Goal: Information Seeking & Learning: Learn about a topic

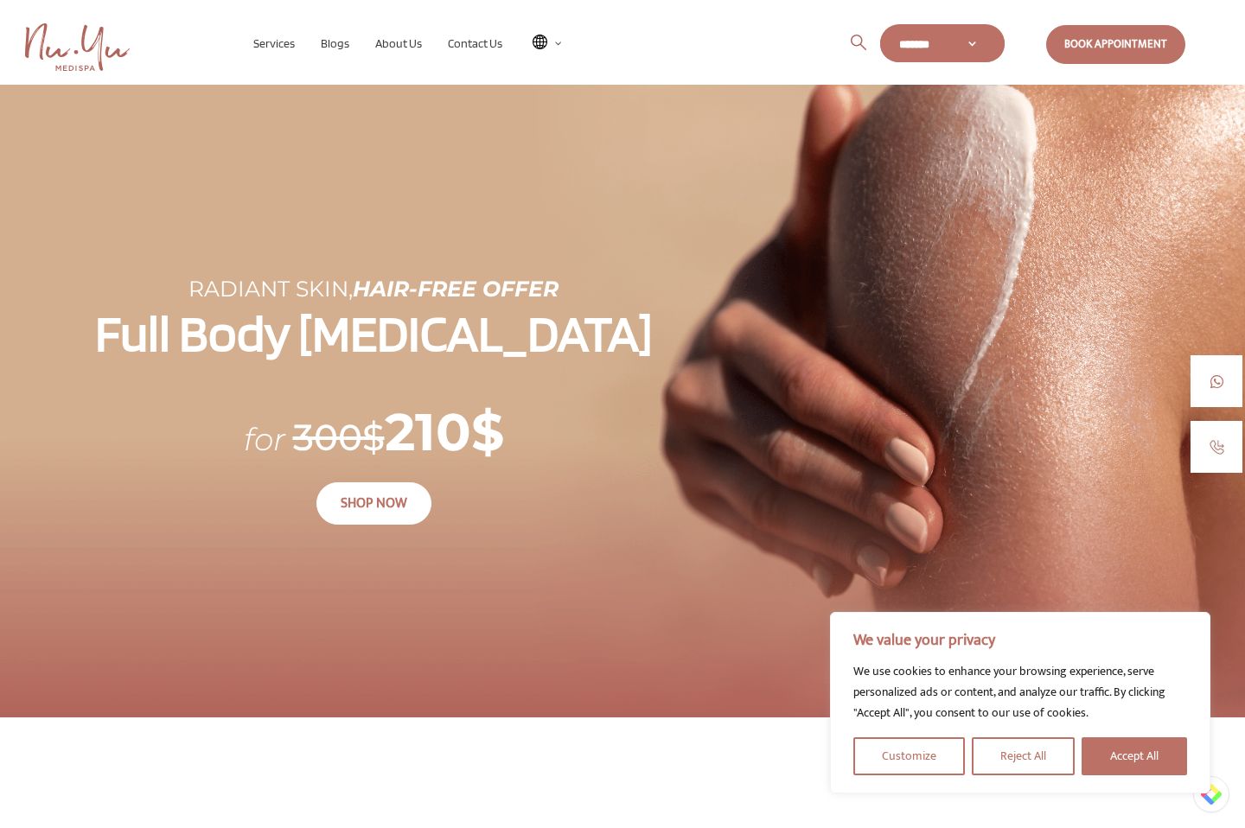
click at [980, 38] on select "******* *****" at bounding box center [942, 44] width 125 height 36
select select "**"
click at [1116, 759] on button "Accept All" at bounding box center [1134, 757] width 105 height 38
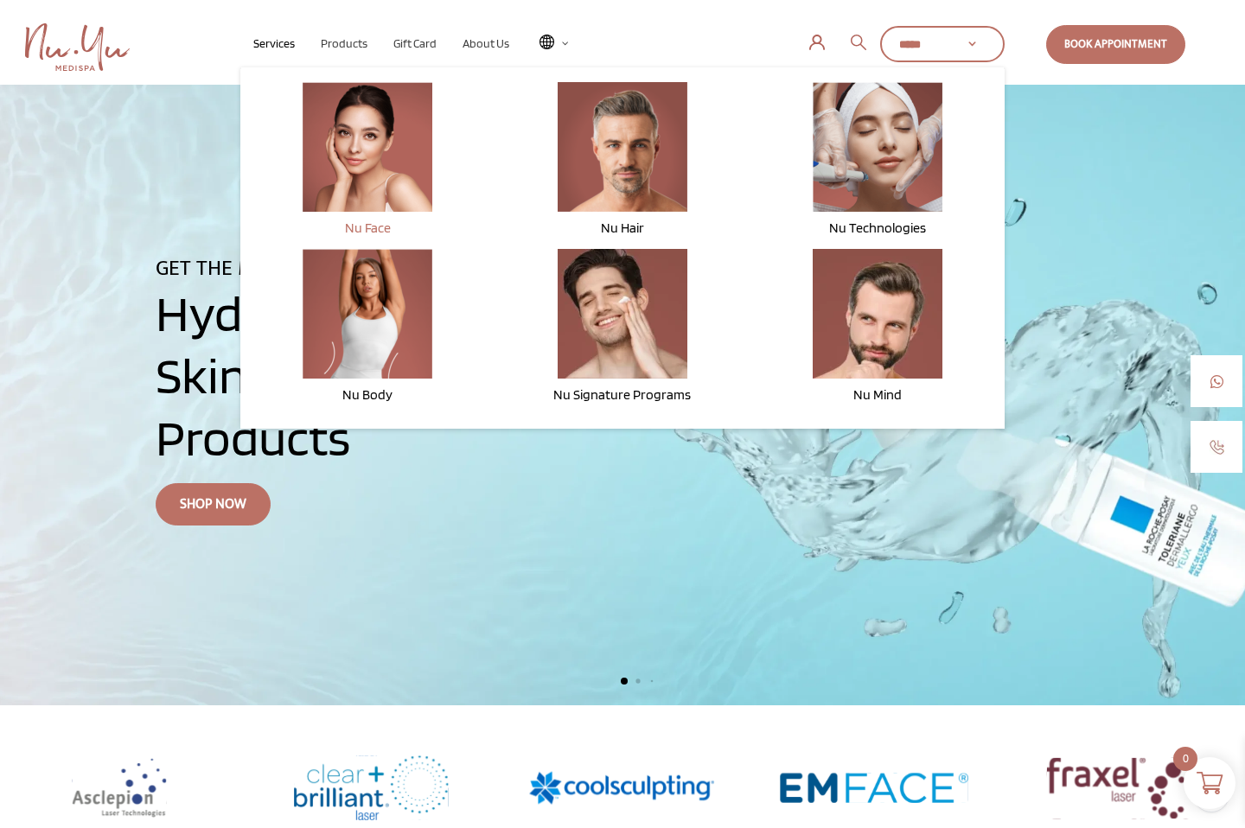
scroll to position [9, 0]
click at [610, 373] on img at bounding box center [623, 314] width 130 height 130
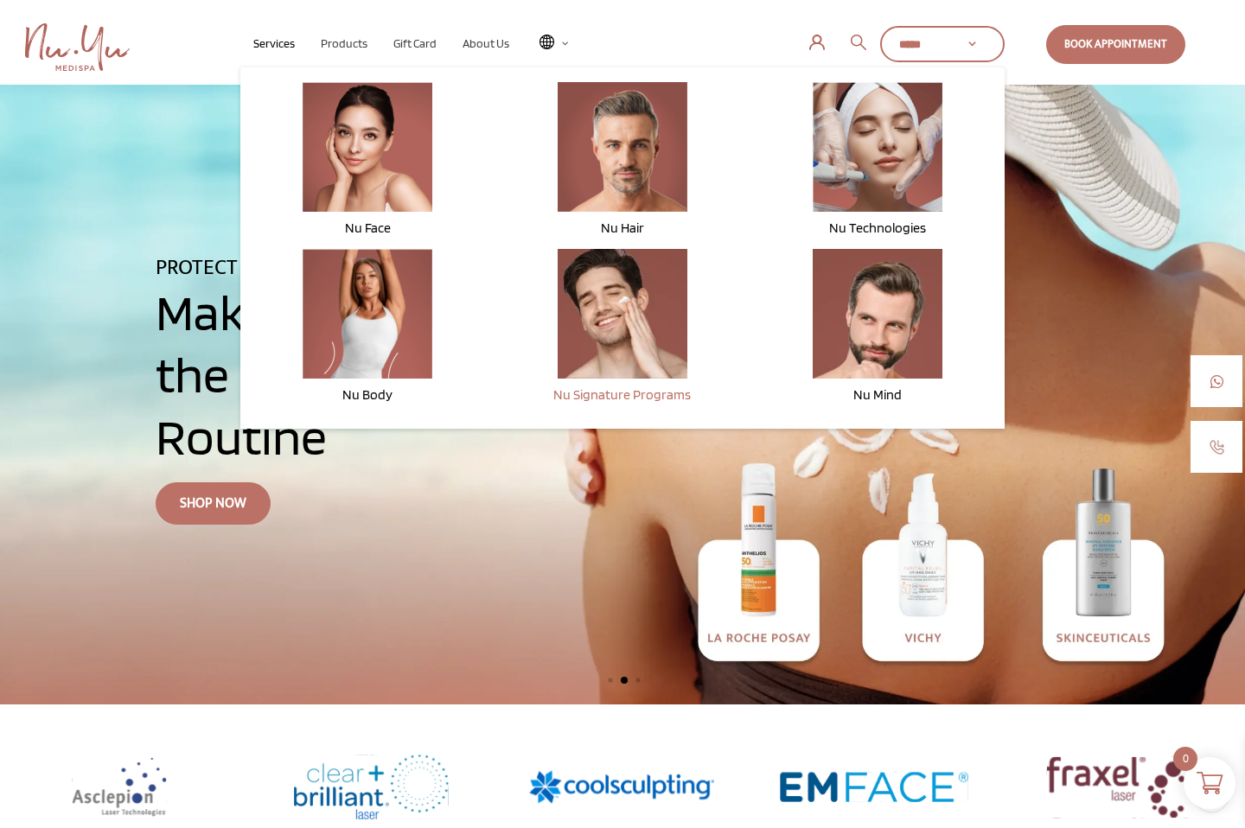
click at [620, 397] on span "Nu Signature Programs" at bounding box center [621, 395] width 137 height 16
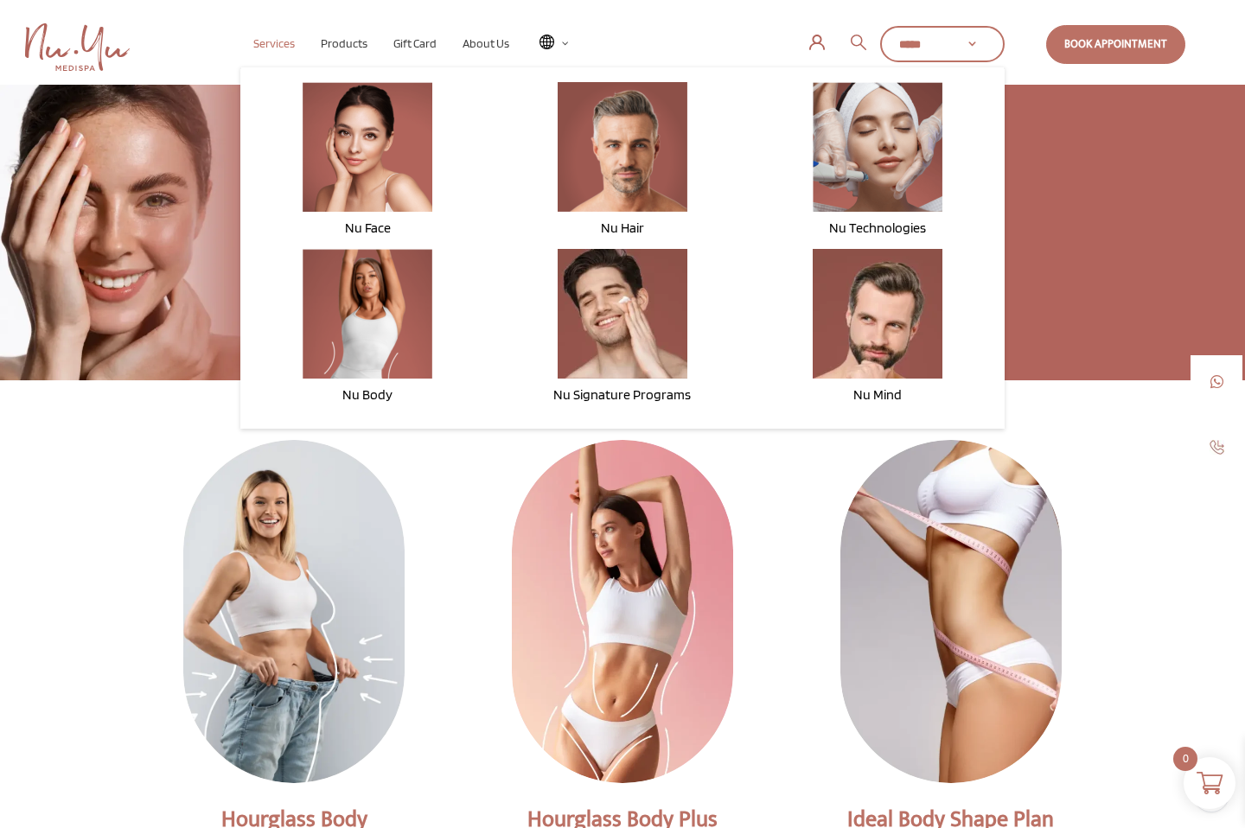
click at [276, 43] on span "Services" at bounding box center [274, 43] width 42 height 14
click at [892, 222] on span "Nu Technologies" at bounding box center [877, 228] width 97 height 16
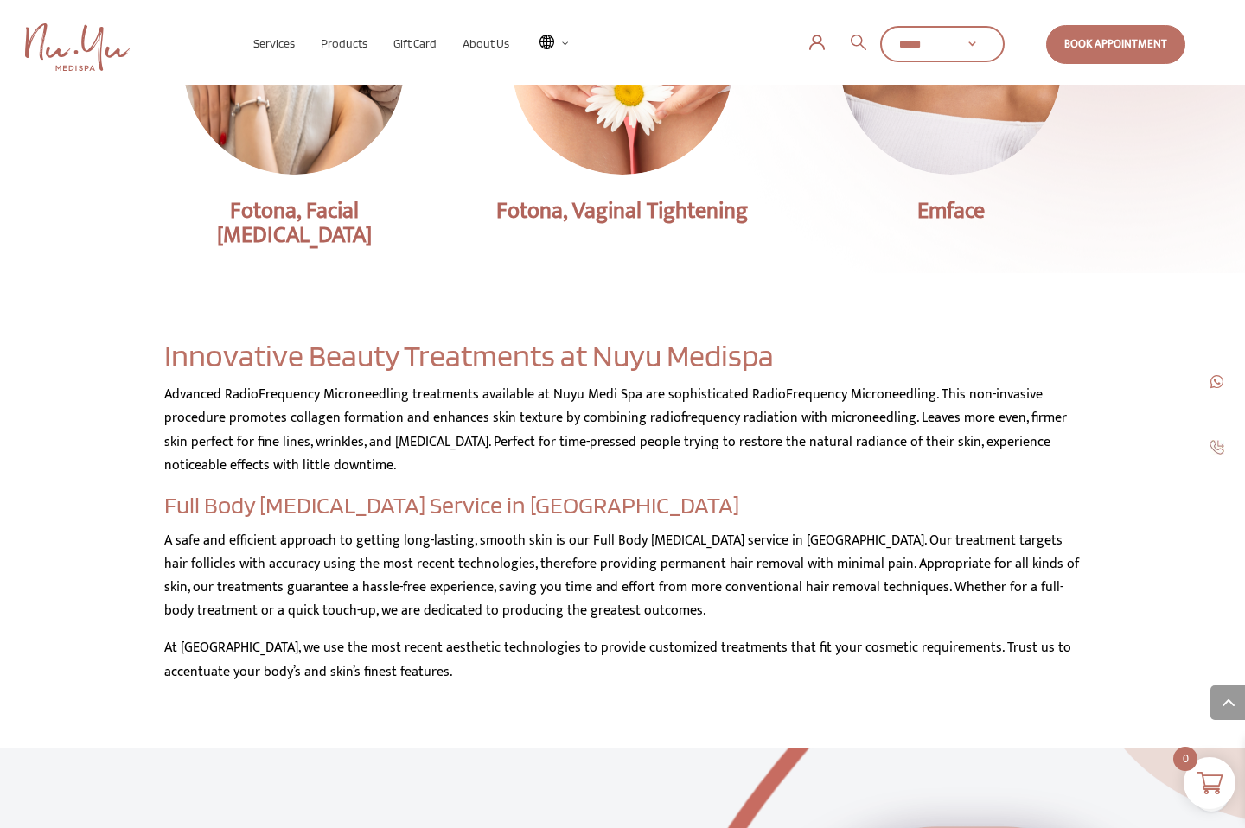
scroll to position [2828, 0]
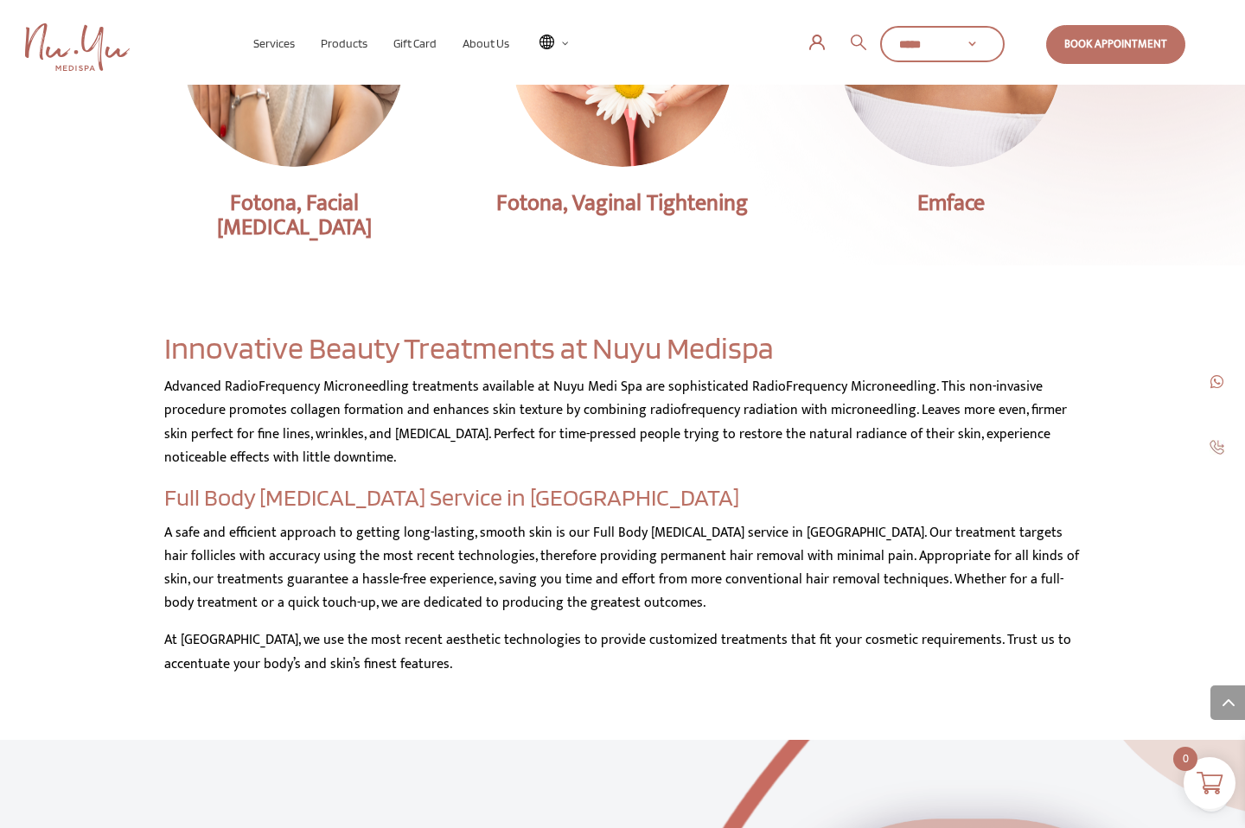
click at [550, 200] on p "Fotona, Vaginal Tightening" at bounding box center [622, 203] width 277 height 23
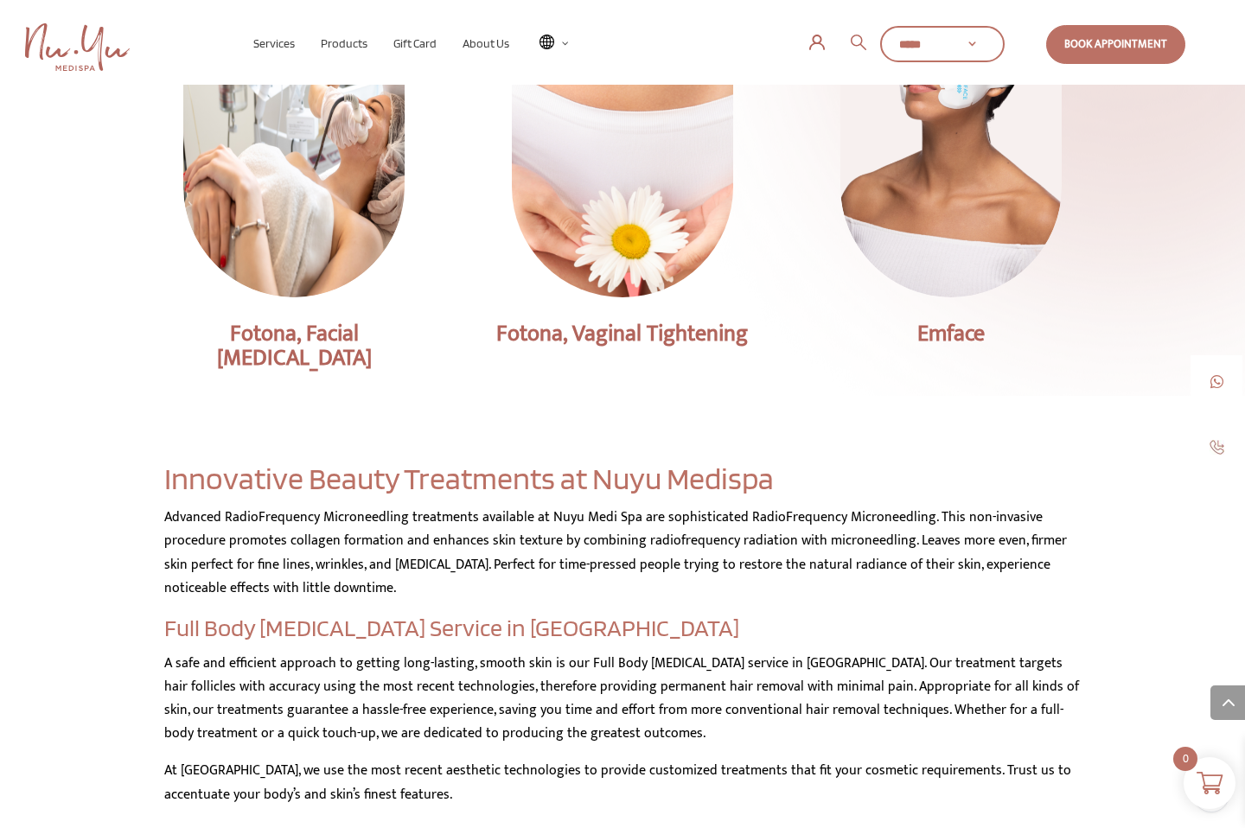
scroll to position [2698, 0]
click at [632, 154] on img at bounding box center [622, 124] width 288 height 445
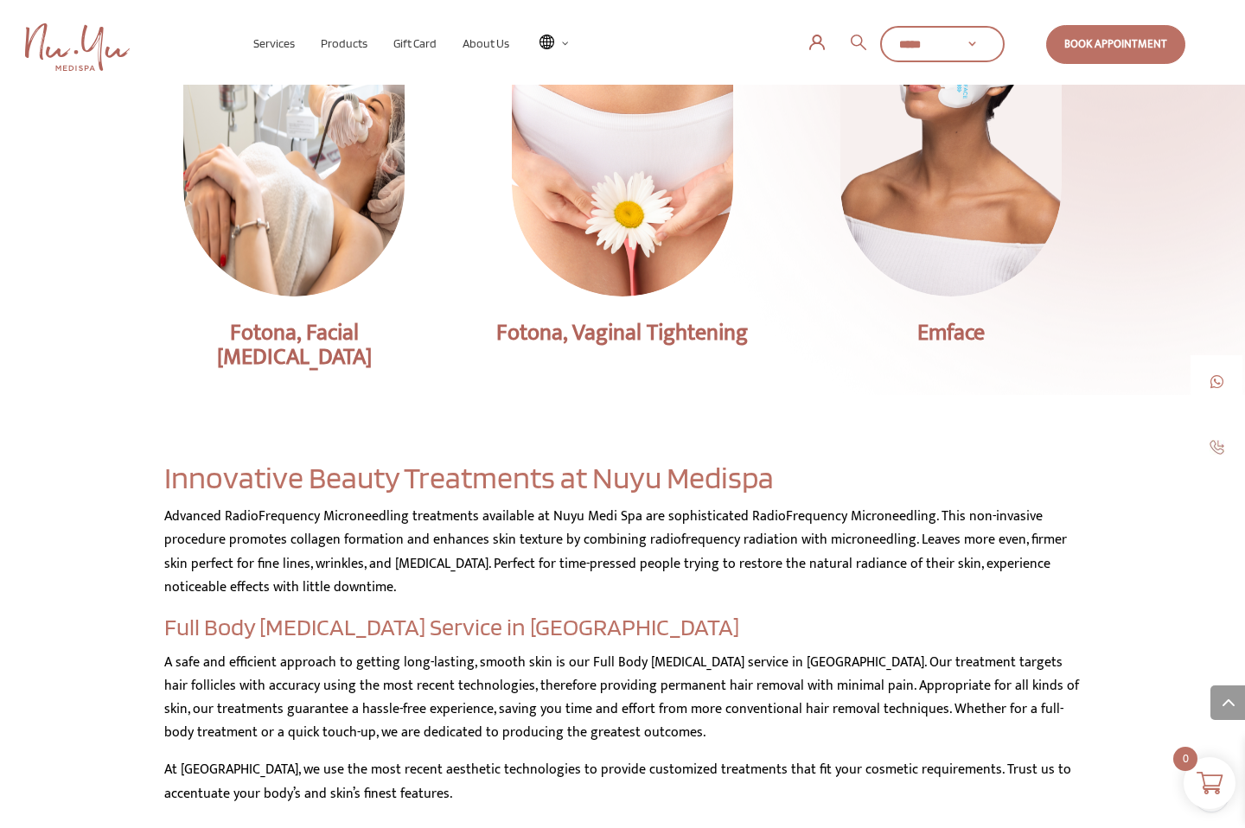
click at [559, 334] on p "Fotona, Vaginal Tightening" at bounding box center [622, 333] width 277 height 23
click at [530, 334] on p "Fotona, Vaginal Tightening" at bounding box center [622, 333] width 277 height 23
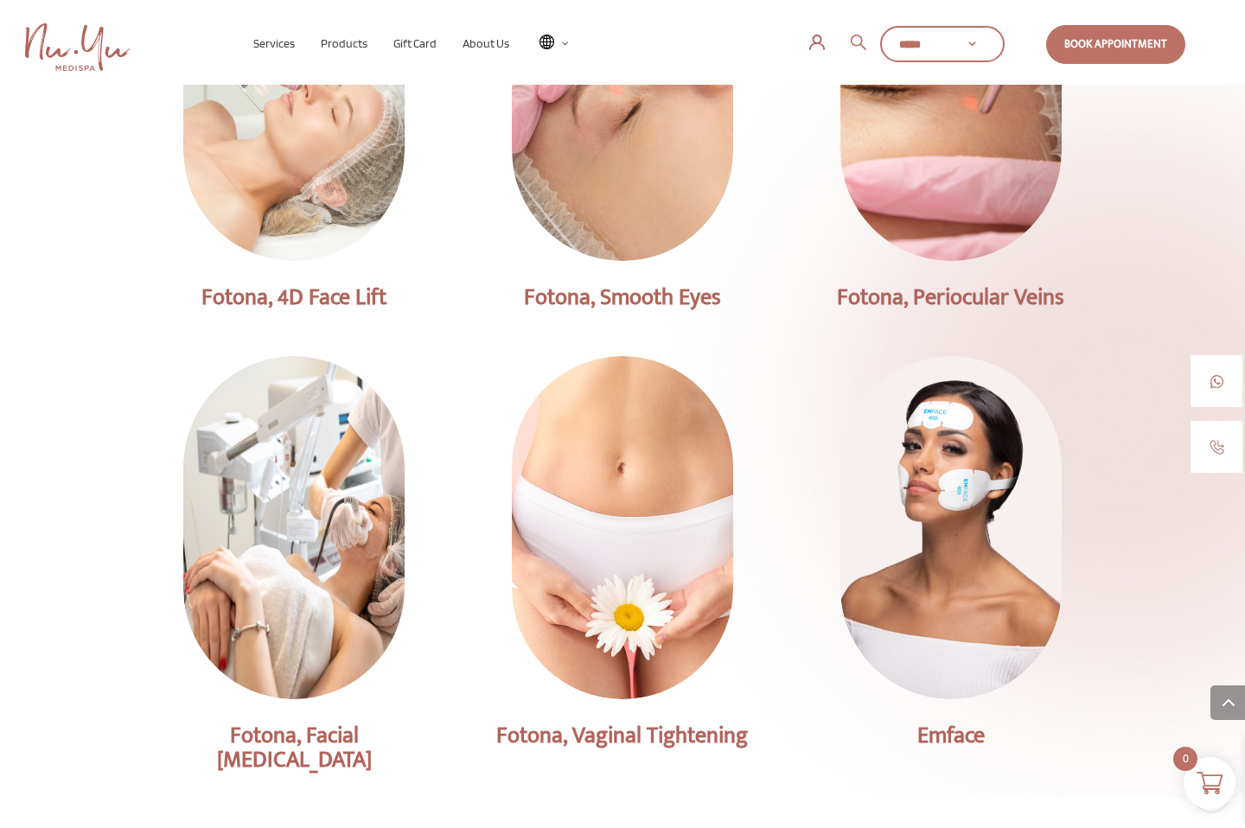
scroll to position [2297, 0]
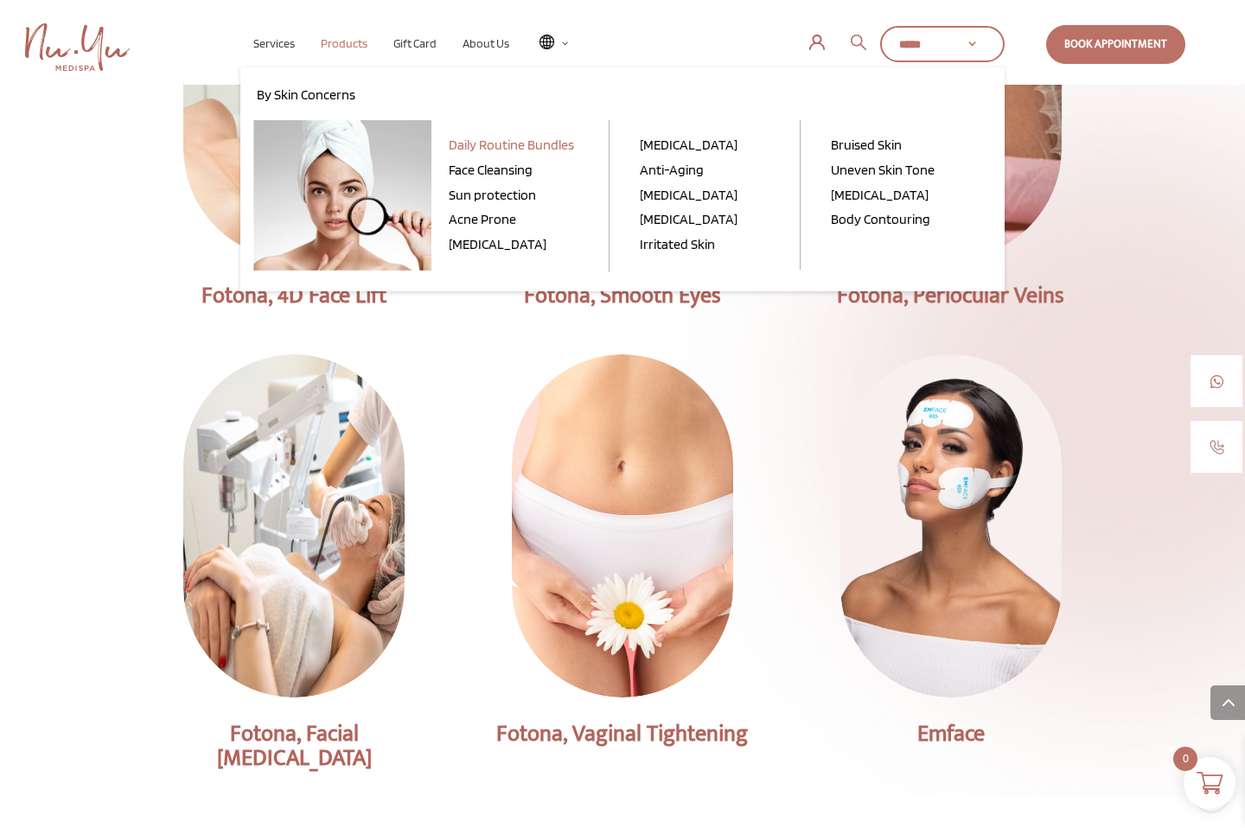
click at [345, 43] on span "Products" at bounding box center [344, 43] width 47 height 14
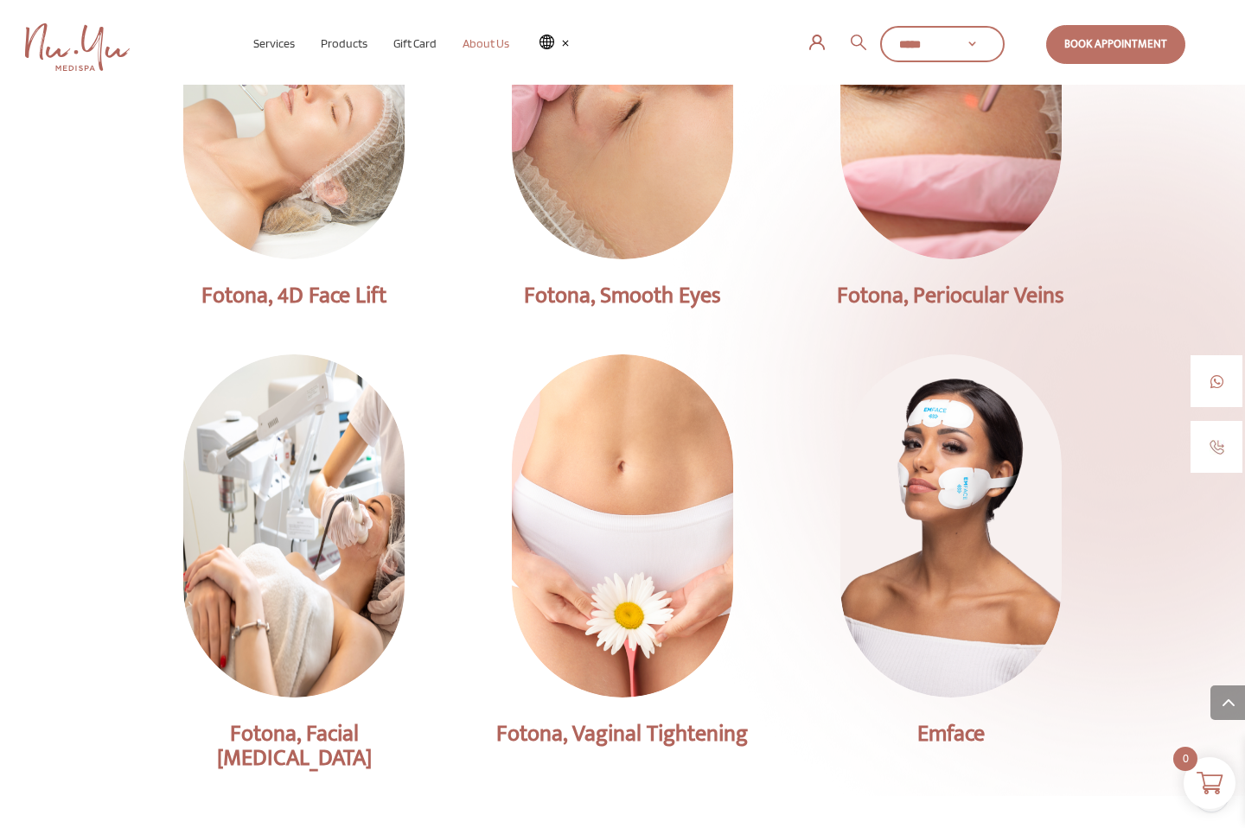
click at [493, 42] on span "About Us" at bounding box center [486, 43] width 47 height 14
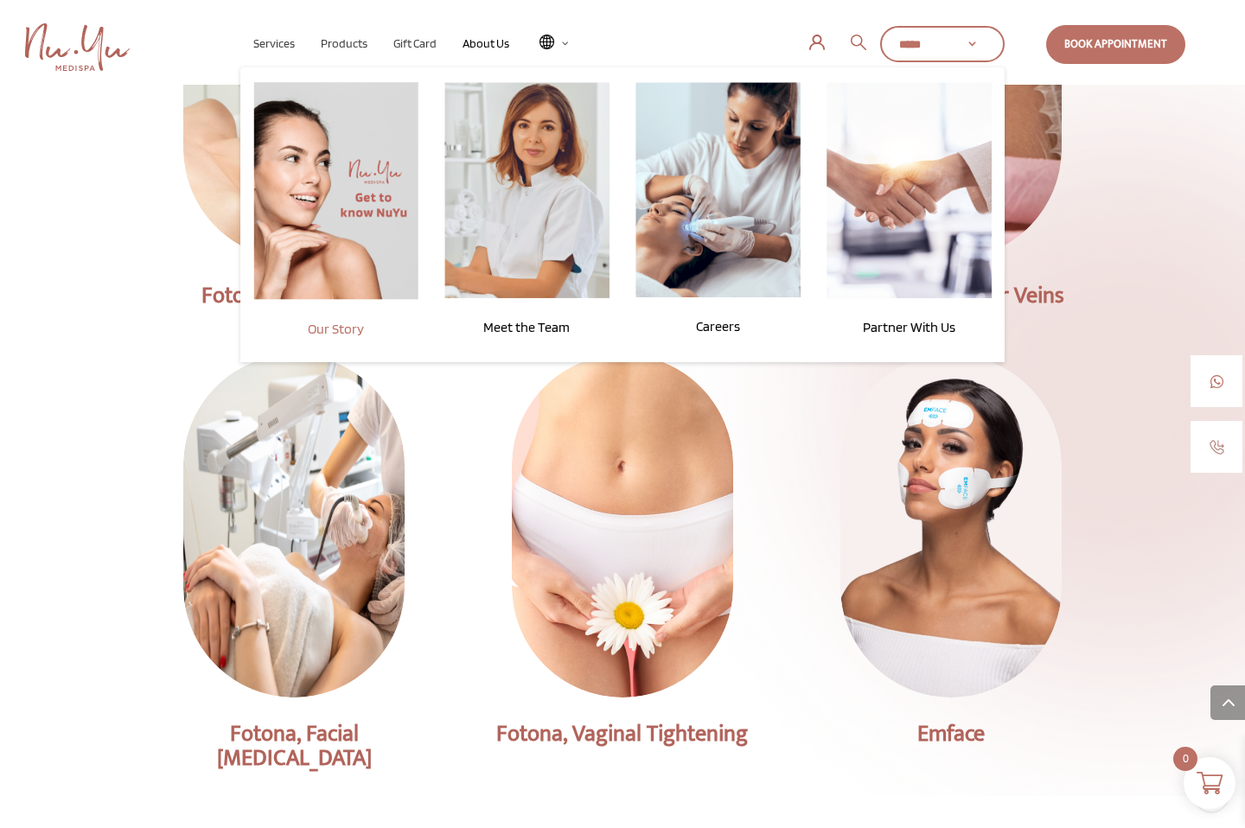
click at [337, 329] on span "Our Story" at bounding box center [336, 329] width 56 height 16
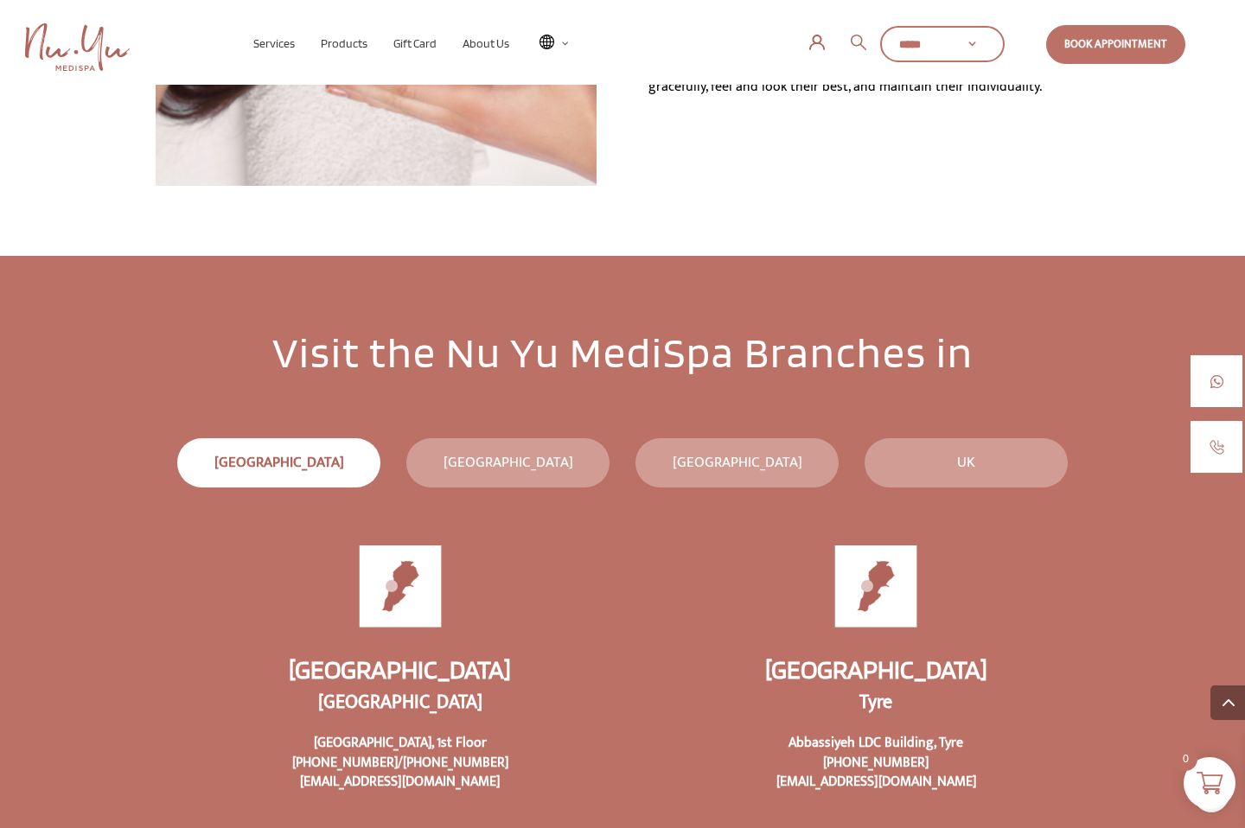
scroll to position [1505, 0]
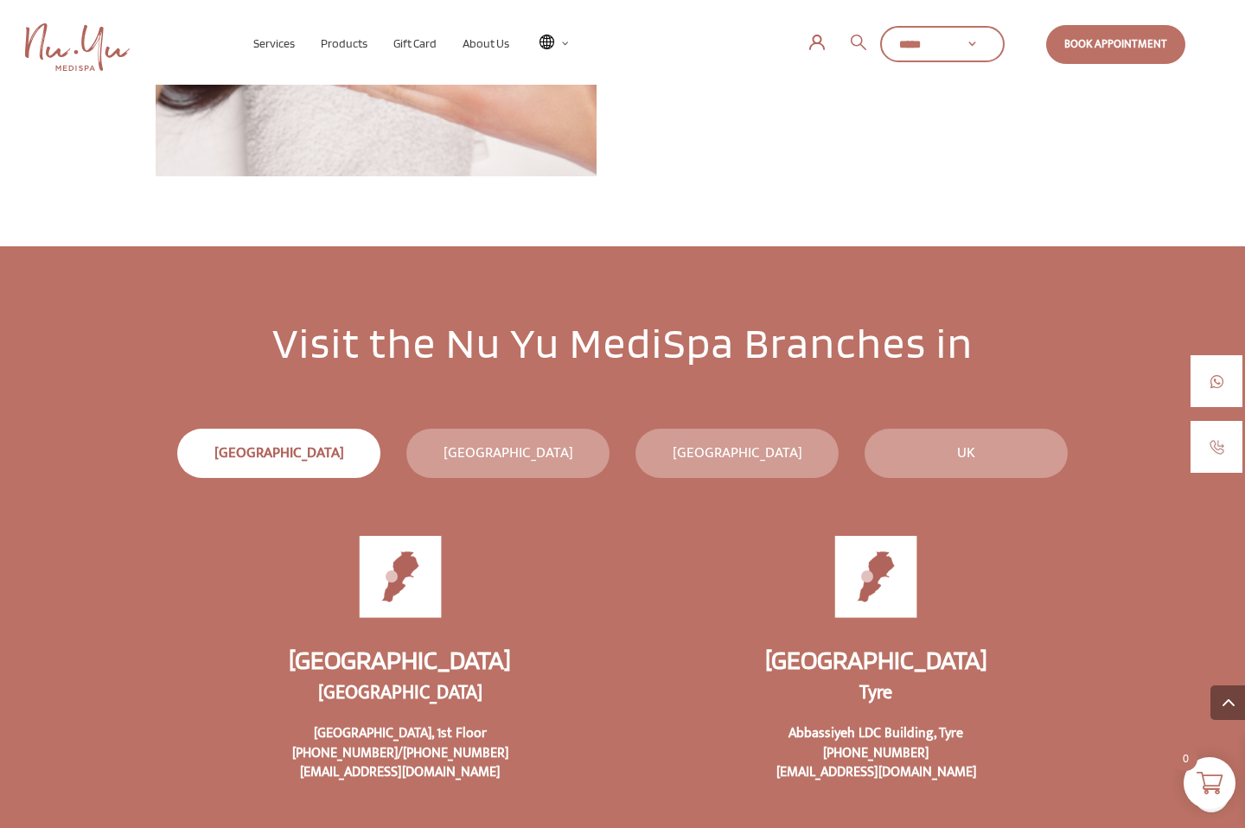
click at [515, 460] on div "[GEOGRAPHIC_DATA]" at bounding box center [508, 453] width 195 height 23
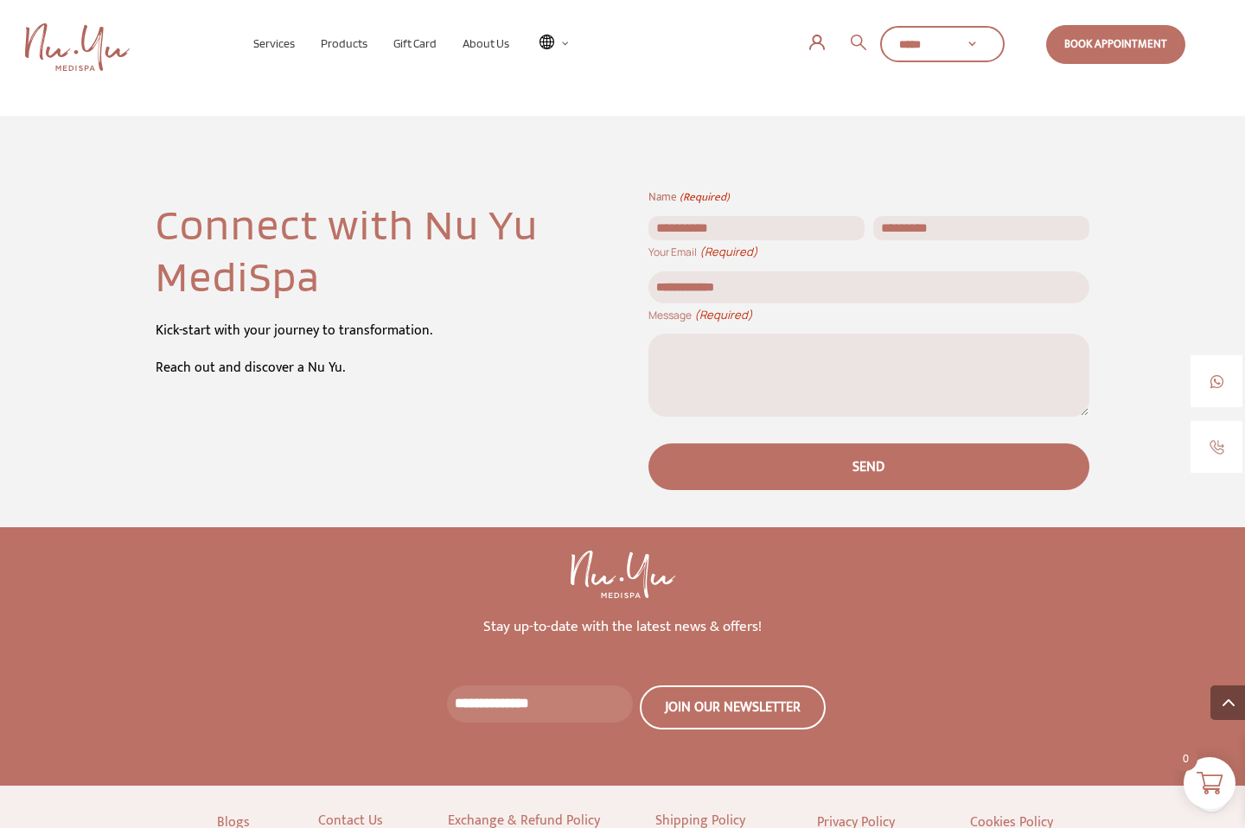
scroll to position [2934, 0]
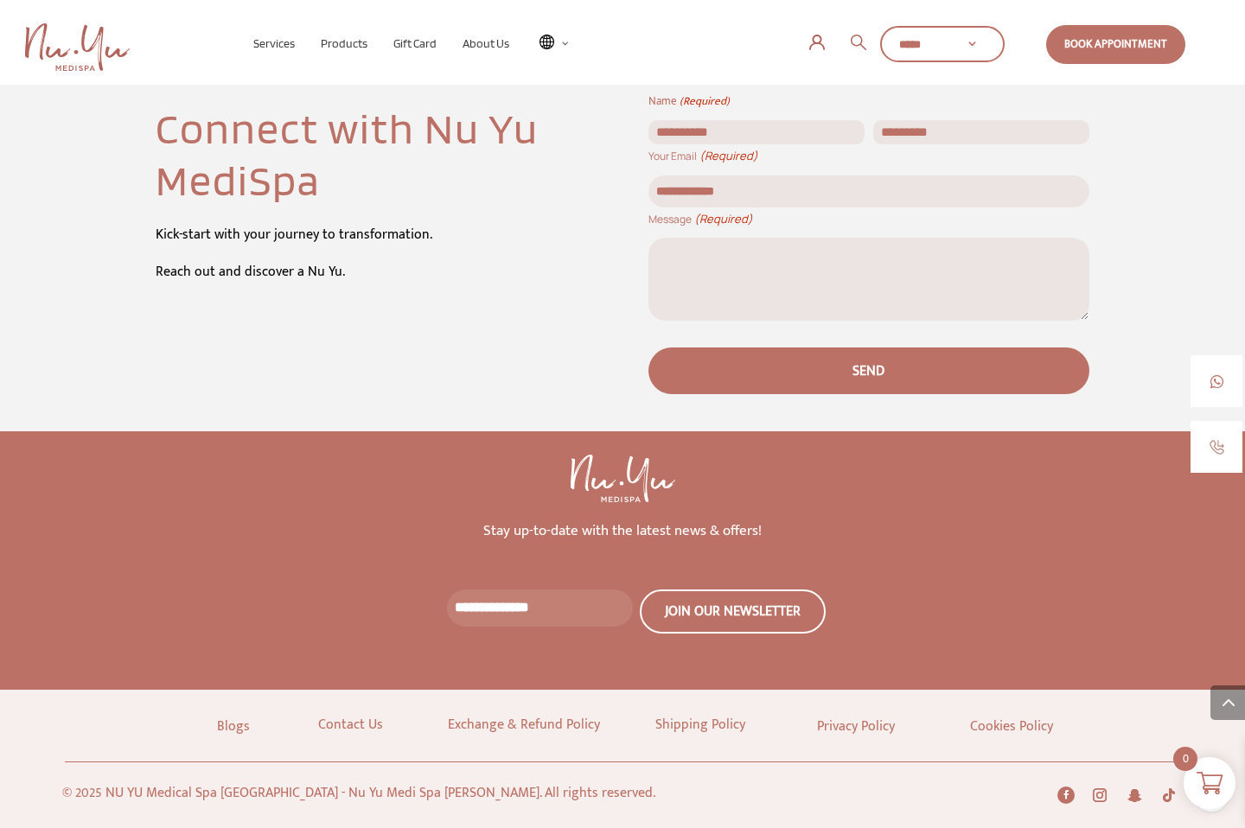
click at [1100, 782] on link "Follow" at bounding box center [1100, 796] width 28 height 28
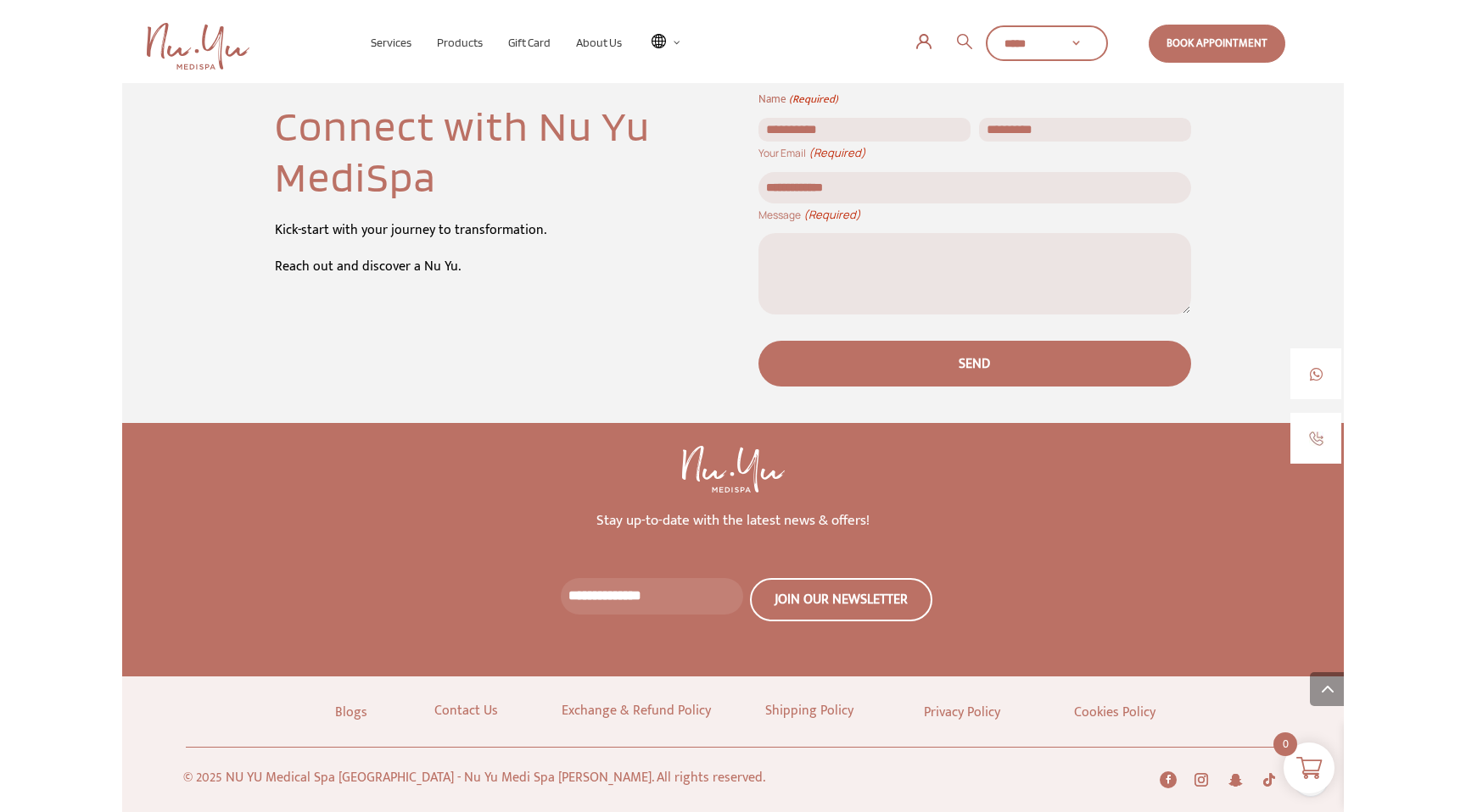
scroll to position [2896, 0]
